Goal: Go to known website: Access a specific website the user already knows

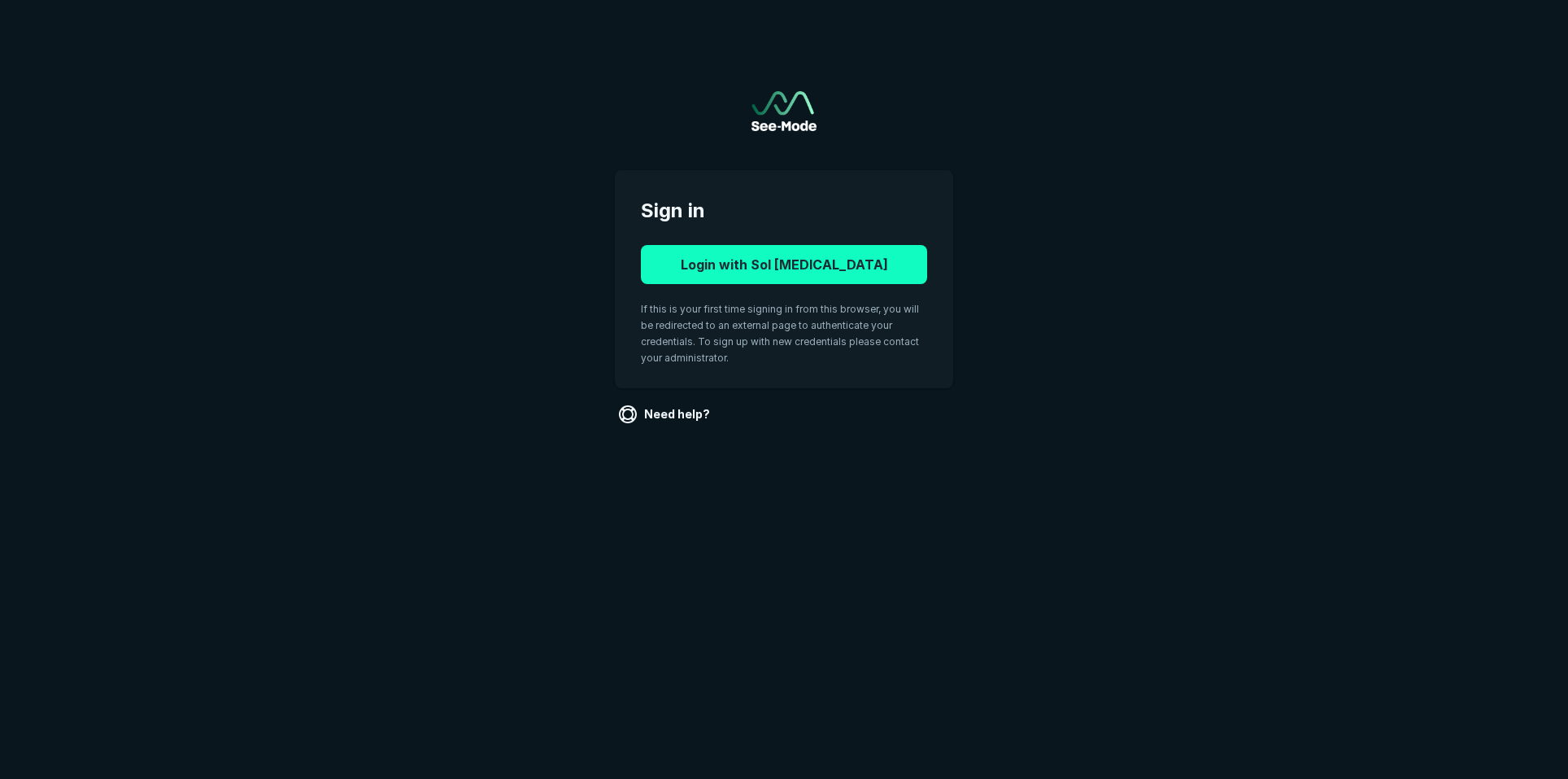
click at [788, 260] on button "Login with Sol [MEDICAL_DATA]" at bounding box center [784, 264] width 287 height 39
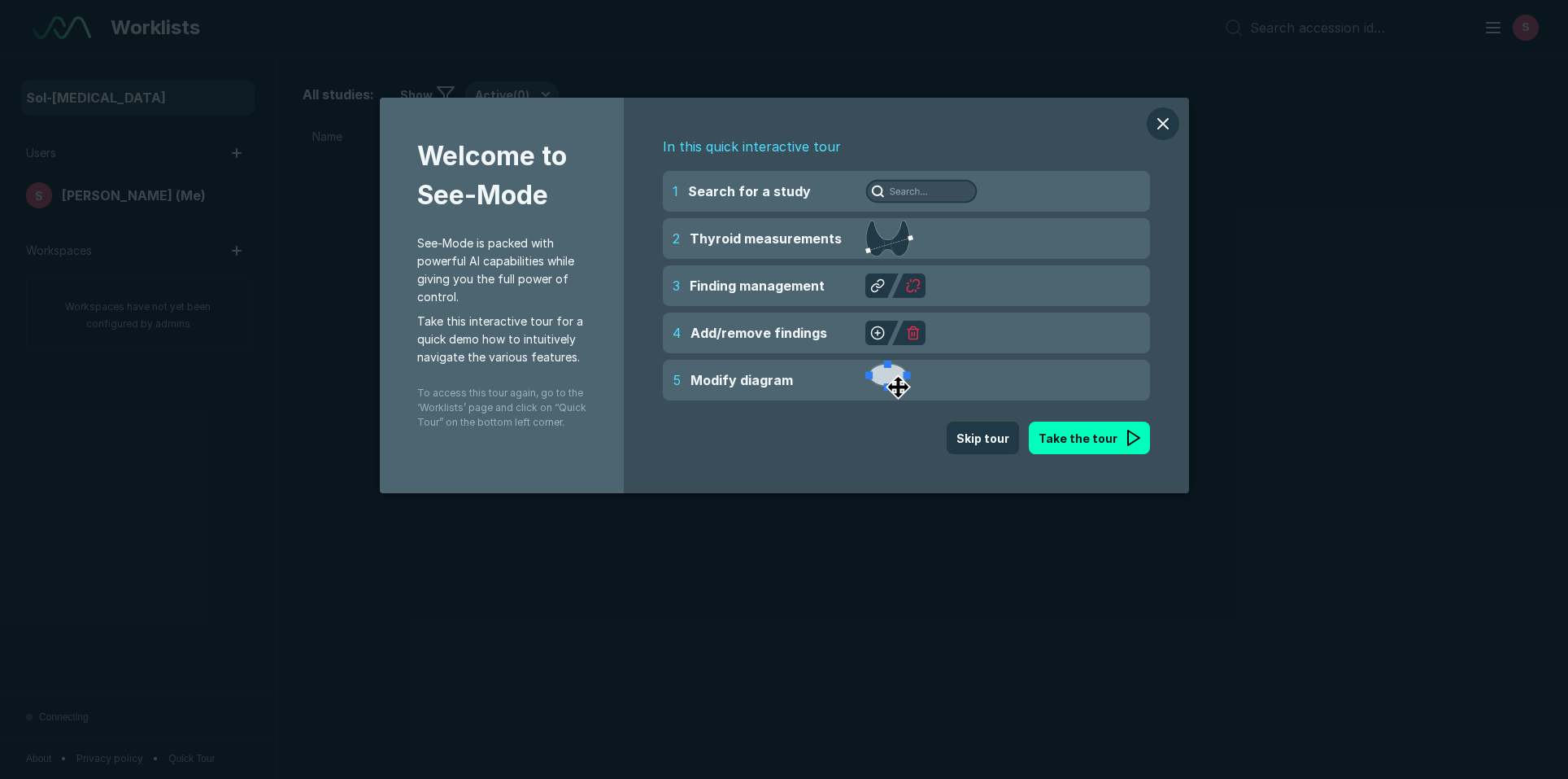
scroll to position [5313, 9145]
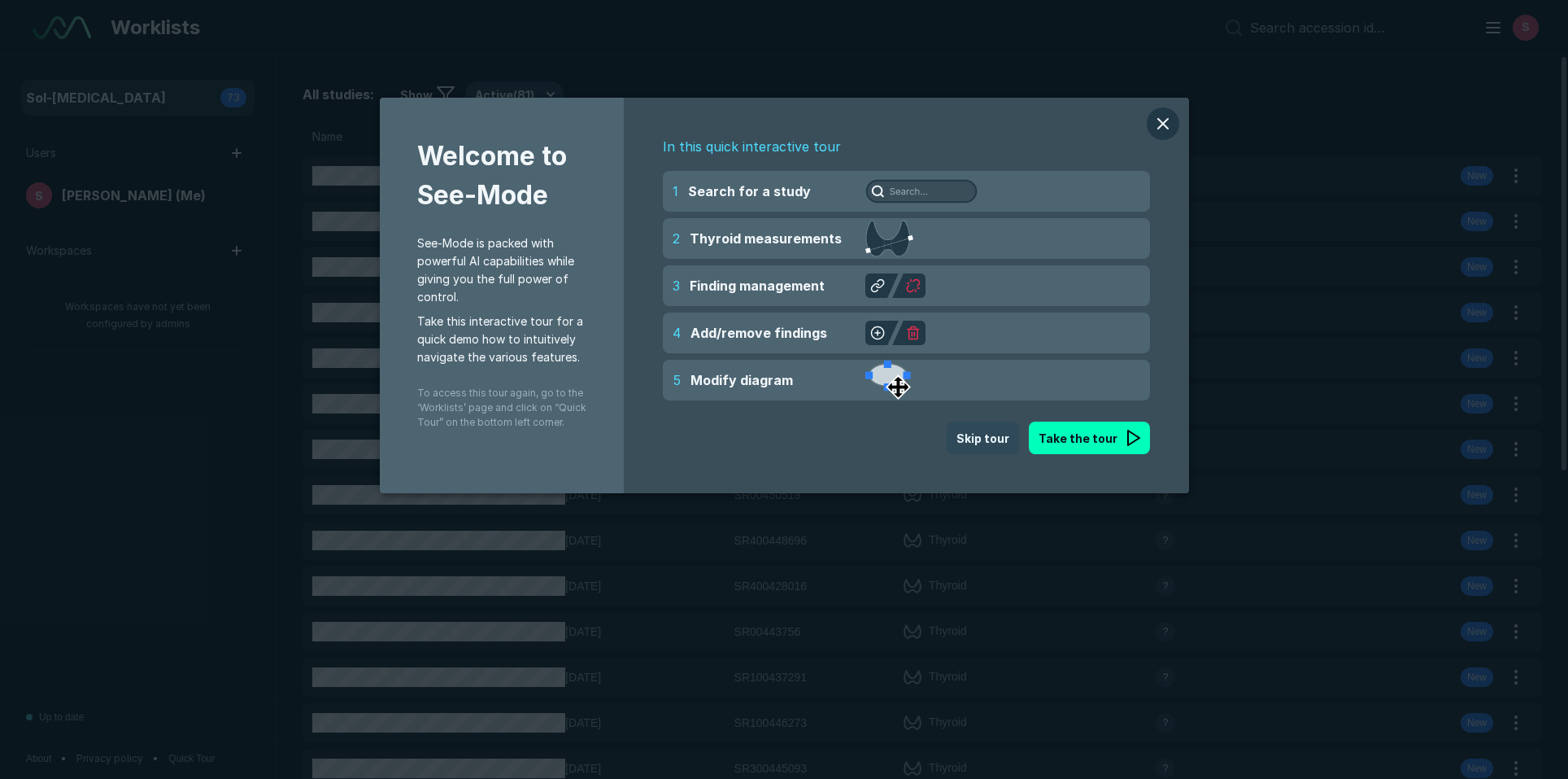
click at [978, 437] on button "Skip tour" at bounding box center [983, 437] width 73 height 33
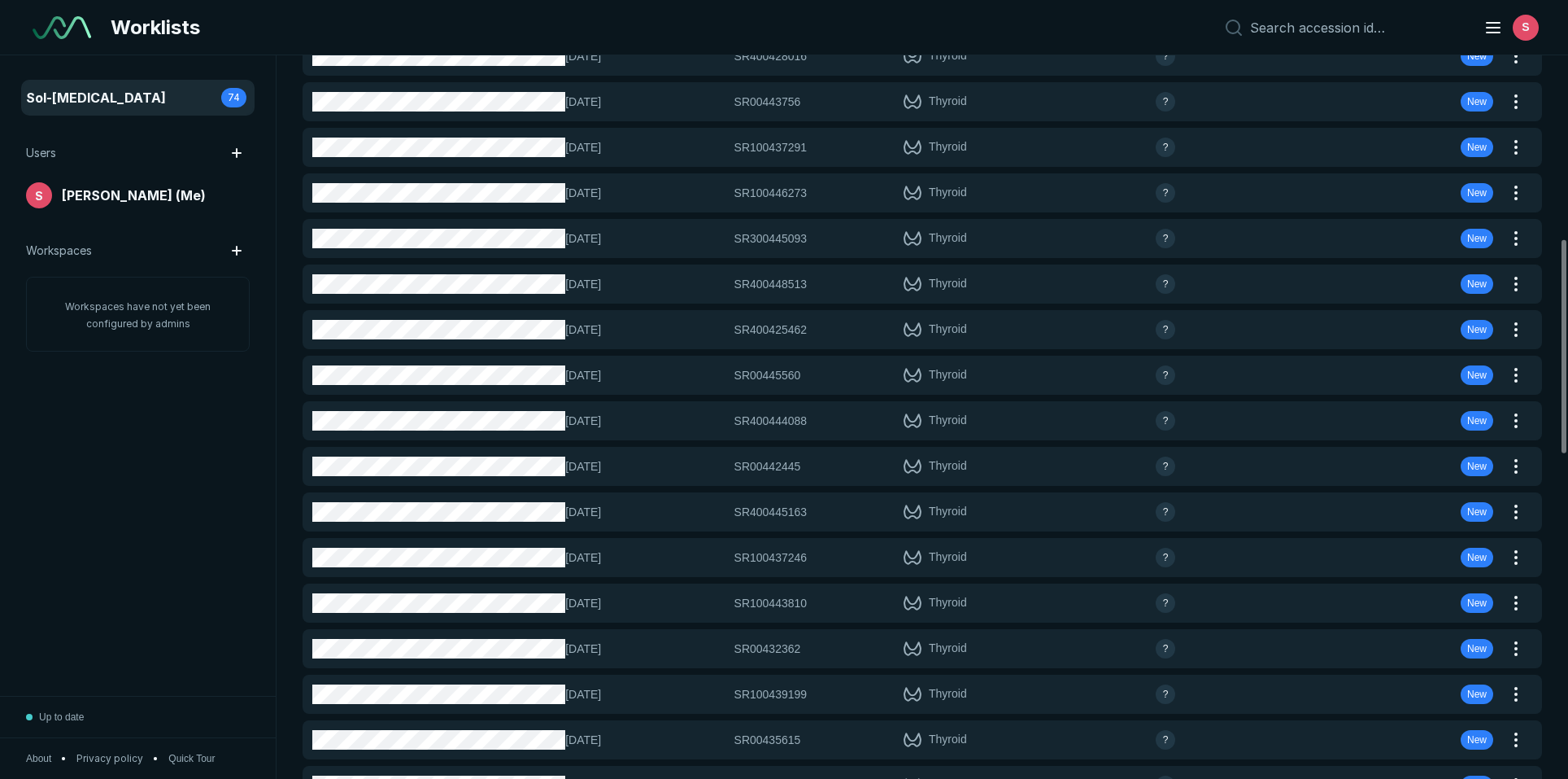
scroll to position [621, 0]
